Goal: Navigation & Orientation: Find specific page/section

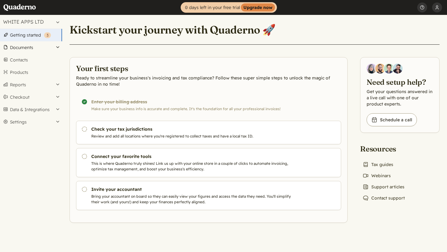
click at [29, 48] on button "Documents" at bounding box center [31, 47] width 62 height 12
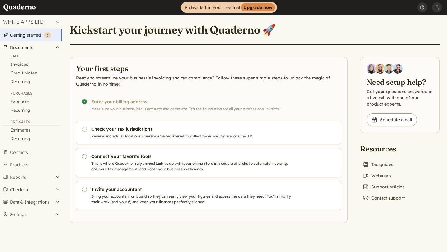
click at [29, 48] on button "Documents" at bounding box center [31, 47] width 62 height 12
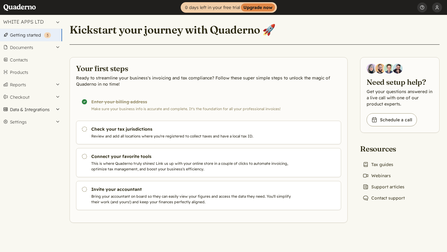
click at [34, 110] on button "Data & Integrations" at bounding box center [31, 109] width 62 height 12
click at [34, 120] on link "Integrations" at bounding box center [31, 120] width 62 height 9
